Goal: Information Seeking & Learning: Check status

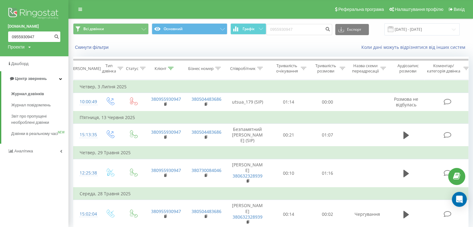
drag, startPoint x: 52, startPoint y: 35, endPoint x: 0, endPoint y: 29, distance: 52.2
click at [0, 29] on div "uts.ua 0955930947 Проекти uts.ua" at bounding box center [34, 28] width 68 height 56
paste input "675597958"
type input "0675597958"
click at [59, 35] on button "submit" at bounding box center [56, 36] width 8 height 11
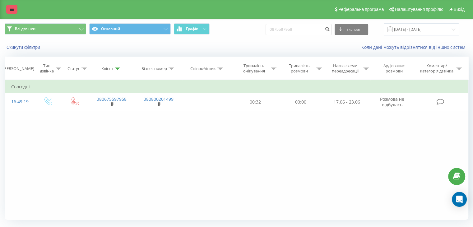
click at [16, 10] on link at bounding box center [11, 9] width 11 height 9
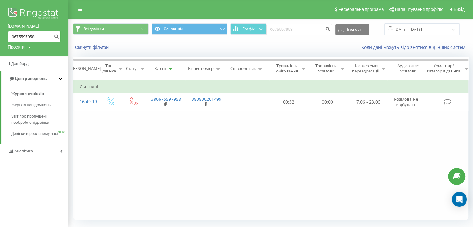
drag, startPoint x: 12, startPoint y: 35, endPoint x: 4, endPoint y: 36, distance: 8.8
click at [4, 36] on div "uts.ua 0675597958 Проекти uts.ua" at bounding box center [34, 28] width 68 height 56
type input "0958865648"
